Goal: Information Seeking & Learning: Learn about a topic

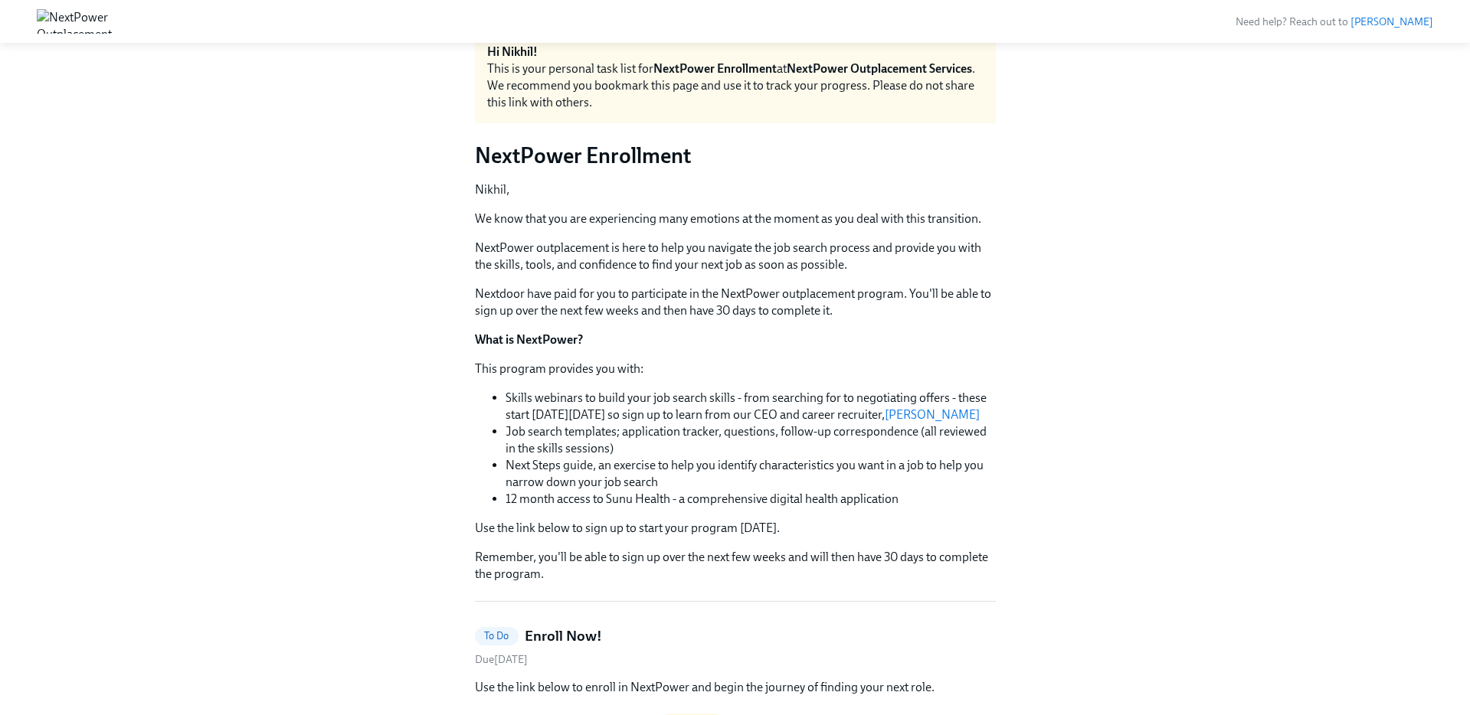
scroll to position [70, 0]
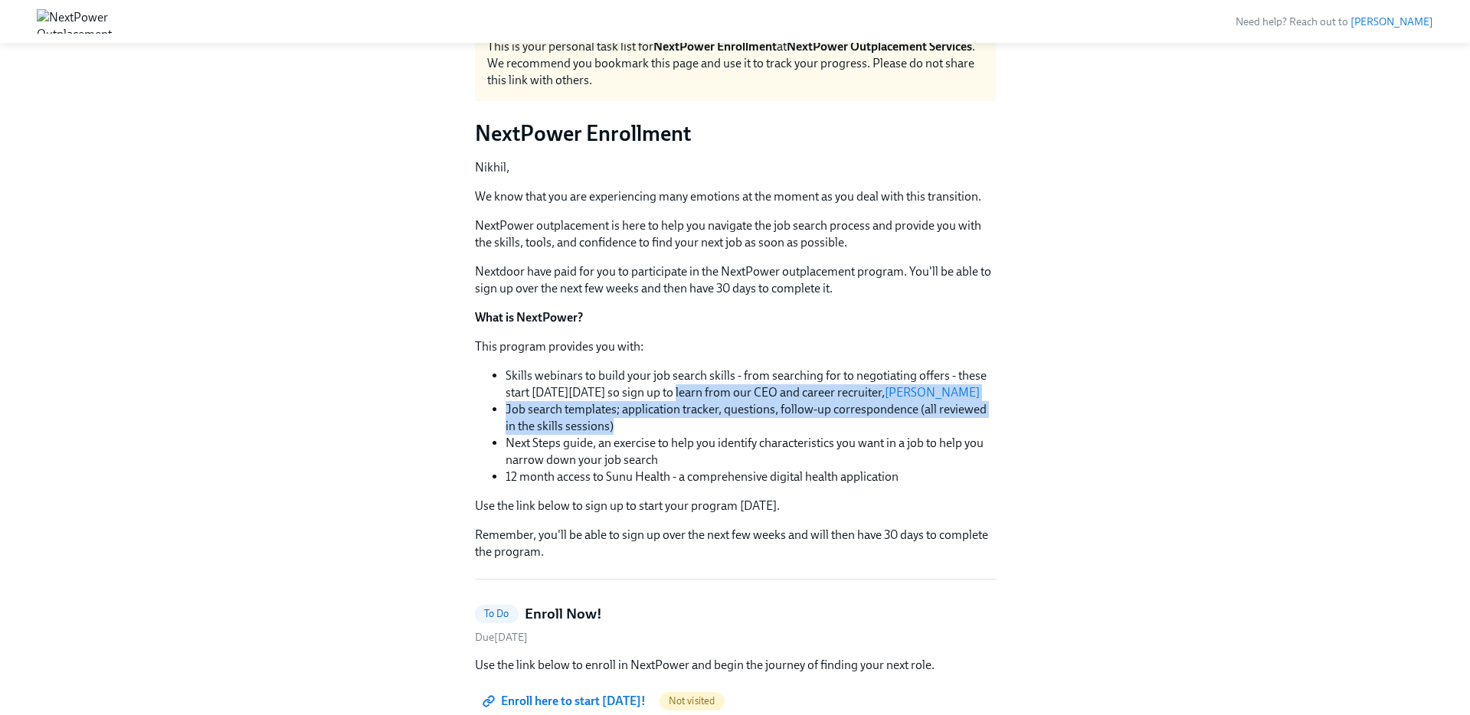
drag, startPoint x: 678, startPoint y: 399, endPoint x: 673, endPoint y: 429, distance: 30.2
click at [673, 429] on ul "Skills webinars to build your job search skills - from searching for to negotia…" at bounding box center [735, 427] width 521 height 118
click at [673, 429] on li "Job search templates; application tracker, questions, follow-up correspondence …" at bounding box center [751, 418] width 490 height 34
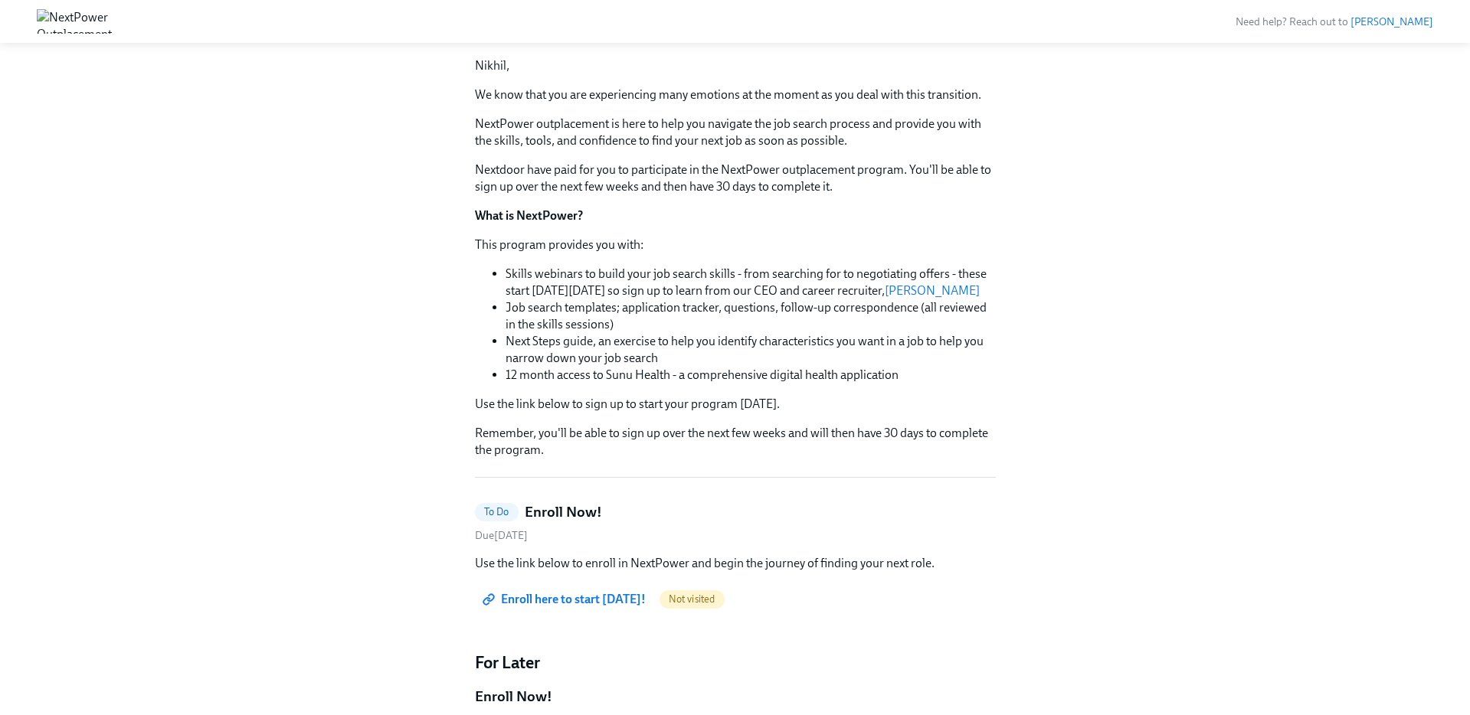
scroll to position [348, 0]
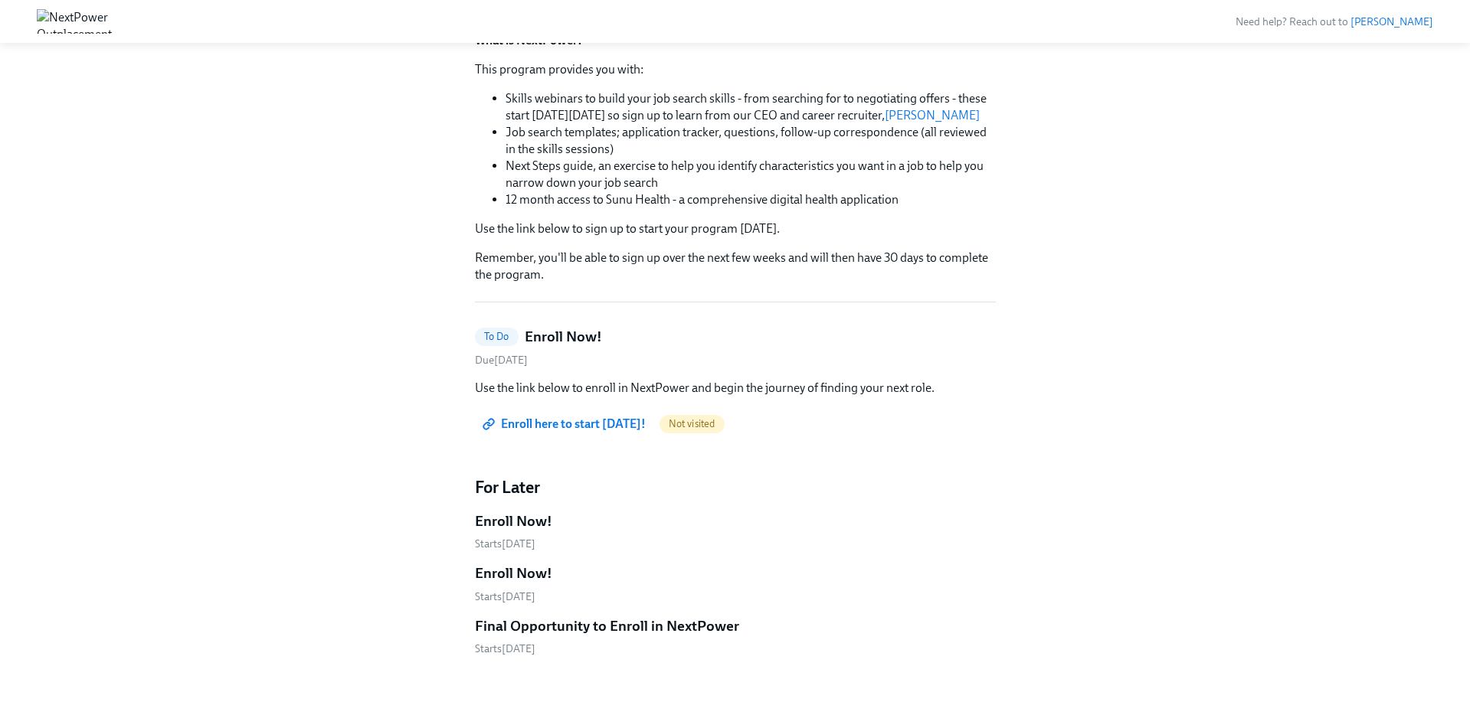
drag, startPoint x: 549, startPoint y: 425, endPoint x: 549, endPoint y: 415, distance: 10.0
